Goal: Book appointment/travel/reservation

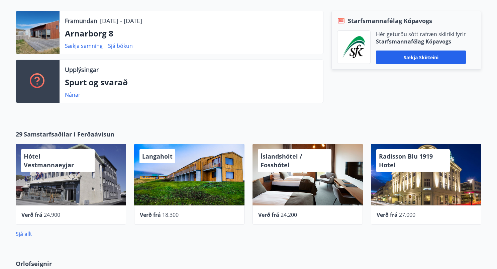
scroll to position [167, 0]
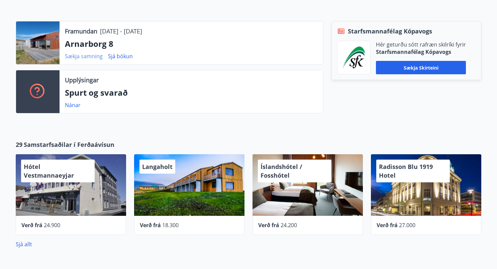
click at [86, 58] on link "Sækja samning" at bounding box center [84, 55] width 38 height 7
click at [225, 129] on div "Framundan [DATE] - [DATE] Arnarborg 8 Sækja samning Sjá bókun Upplýsingar Spurt…" at bounding box center [248, 65] width 497 height 130
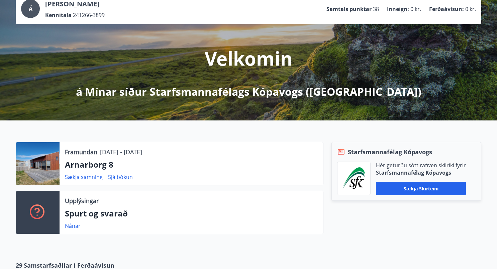
scroll to position [0, 0]
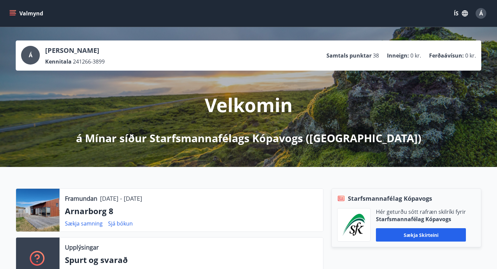
click at [10, 12] on icon "menu" at bounding box center [13, 12] width 6 height 1
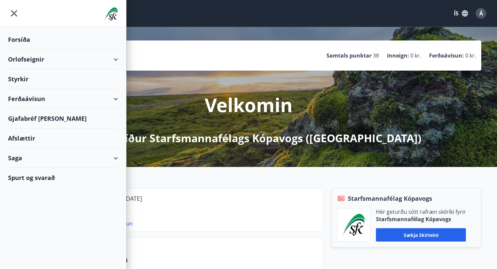
click at [110, 57] on div "Orlofseignir" at bounding box center [63, 59] width 110 height 20
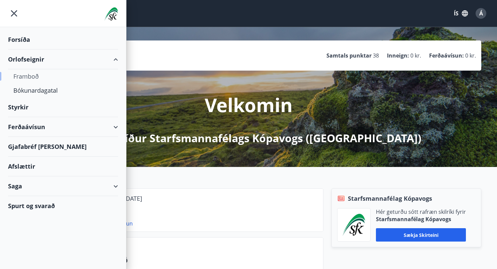
click at [27, 76] on div "Framboð" at bounding box center [62, 76] width 99 height 14
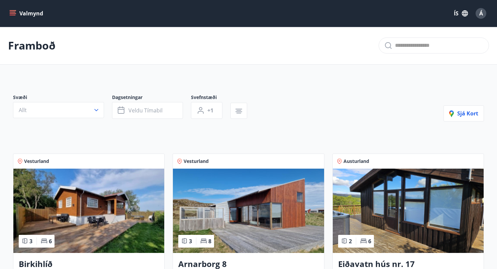
click at [11, 13] on icon "menu" at bounding box center [13, 13] width 7 height 1
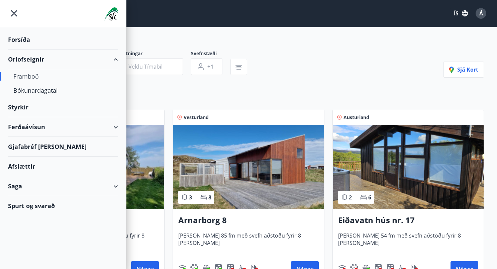
scroll to position [67, 0]
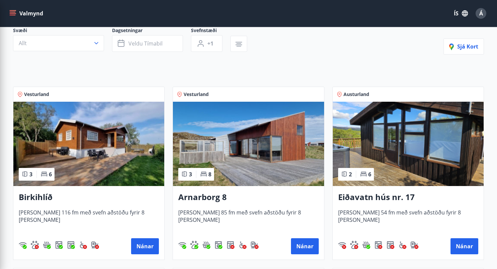
click at [13, 12] on icon "menu" at bounding box center [13, 12] width 6 height 1
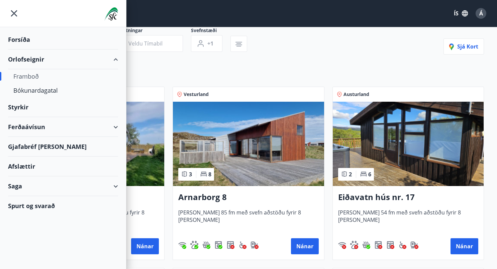
click at [27, 38] on div "Forsíða" at bounding box center [63, 40] width 110 height 20
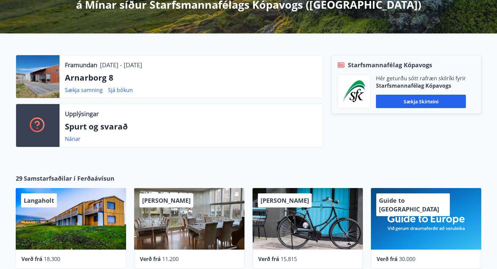
scroll to position [134, 0]
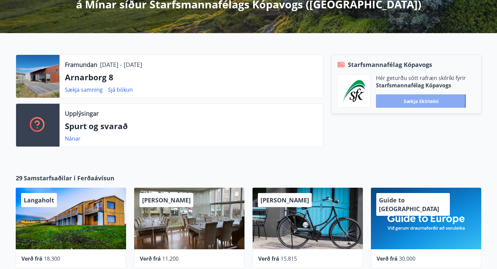
click at [392, 101] on button "Sækja skírteini" at bounding box center [421, 100] width 90 height 13
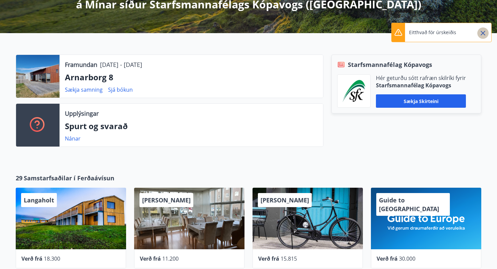
click at [481, 32] on icon "Close" at bounding box center [483, 33] width 8 height 8
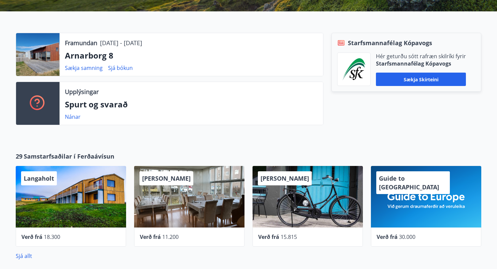
scroll to position [167, 0]
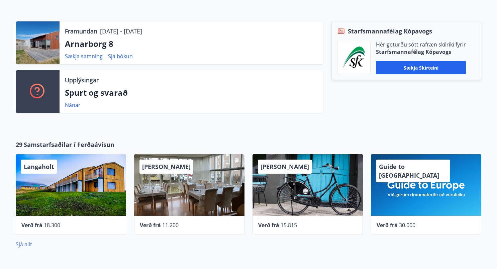
click at [29, 245] on link "Sjá allt" at bounding box center [24, 243] width 16 height 7
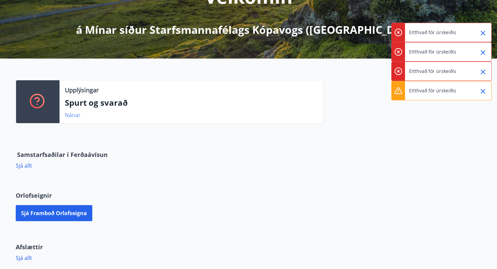
scroll to position [106, 0]
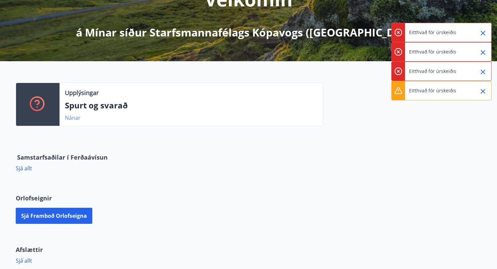
click at [74, 117] on link "Nánar" at bounding box center [73, 117] width 16 height 7
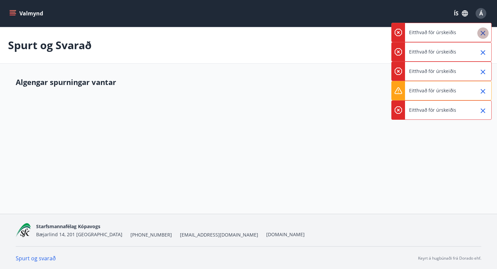
click at [482, 32] on icon "Close" at bounding box center [483, 33] width 8 height 8
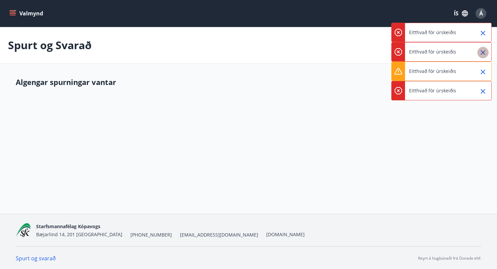
click at [480, 52] on icon "Close" at bounding box center [483, 52] width 8 height 8
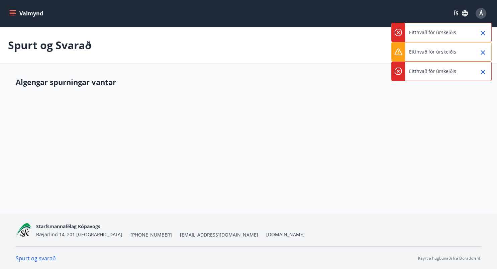
click at [481, 53] on icon "Close" at bounding box center [482, 52] width 5 height 5
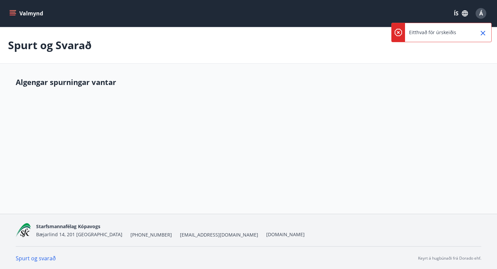
click at [484, 34] on icon "Close" at bounding box center [483, 33] width 8 height 8
click at [478, 13] on div "Á" at bounding box center [480, 13] width 11 height 11
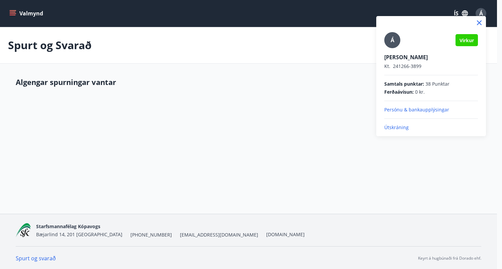
click at [231, 138] on div at bounding box center [251, 134] width 502 height 269
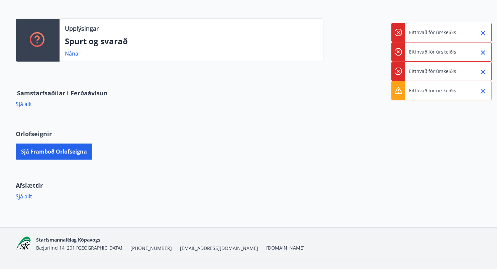
scroll to position [172, 0]
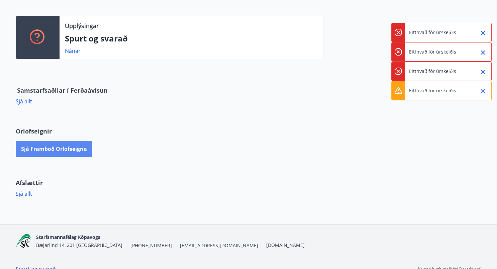
click at [52, 151] on button "Sjá framboð orlofseigna" at bounding box center [54, 149] width 77 height 16
